Goal: Find specific page/section: Find specific page/section

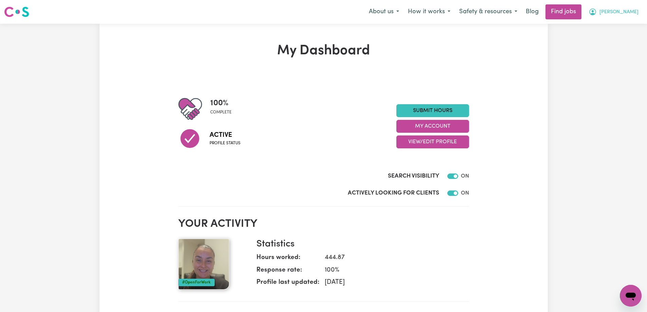
click at [631, 13] on span "[PERSON_NAME]" at bounding box center [619, 11] width 39 height 7
click at [611, 27] on link "My Account" at bounding box center [616, 26] width 54 height 13
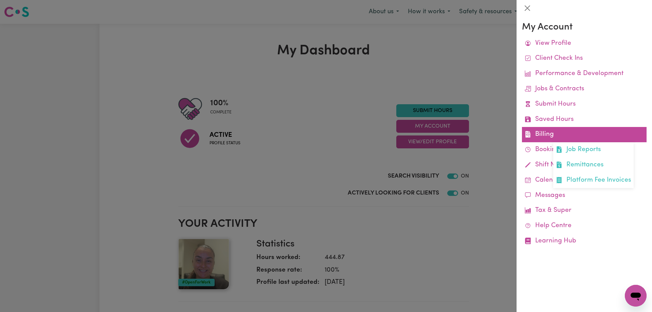
click at [547, 136] on link "Billing Job Reports Remittances Platform Fee Invoices" at bounding box center [584, 134] width 125 height 15
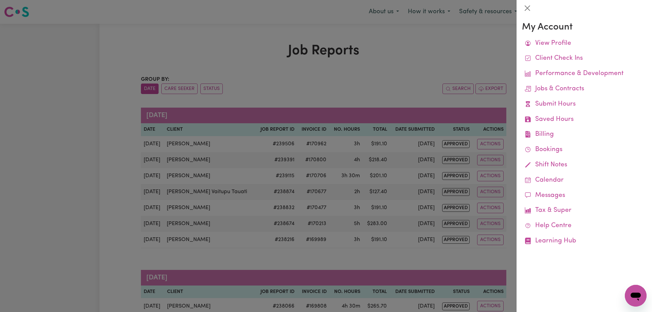
click at [483, 101] on div at bounding box center [326, 156] width 652 height 312
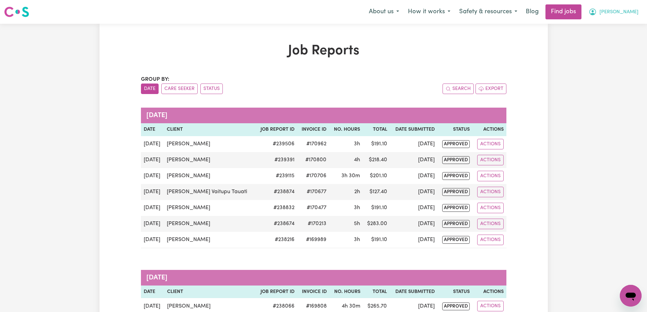
click at [630, 13] on span "[PERSON_NAME]" at bounding box center [619, 11] width 39 height 7
click at [603, 25] on link "My Account" at bounding box center [616, 26] width 54 height 13
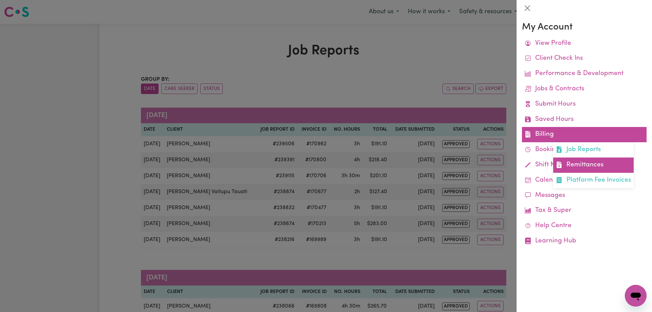
click at [586, 167] on link "Remittances" at bounding box center [593, 165] width 81 height 15
